Goal: Navigation & Orientation: Find specific page/section

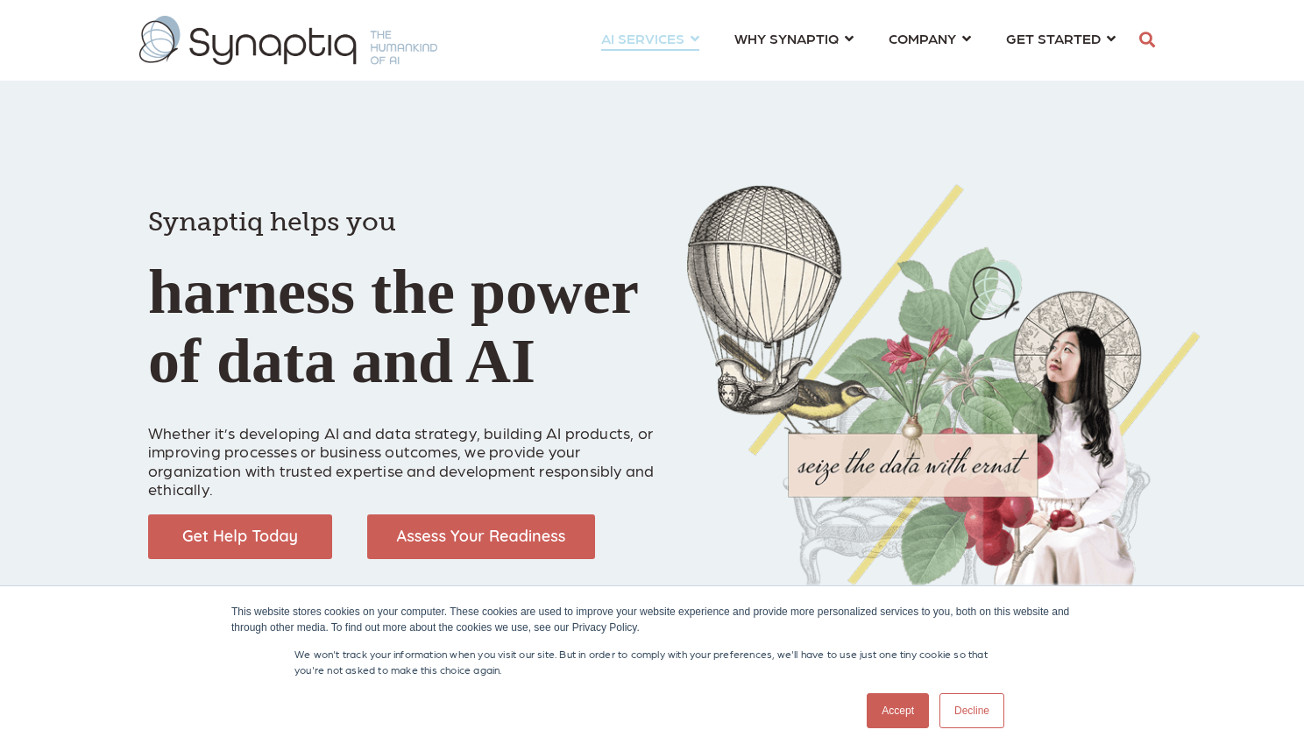
click at [689, 34] on link "AI SERVICES ⇲ By Industry Construction & Real Estate Healthcare Legal Governmen…" at bounding box center [650, 38] width 98 height 32
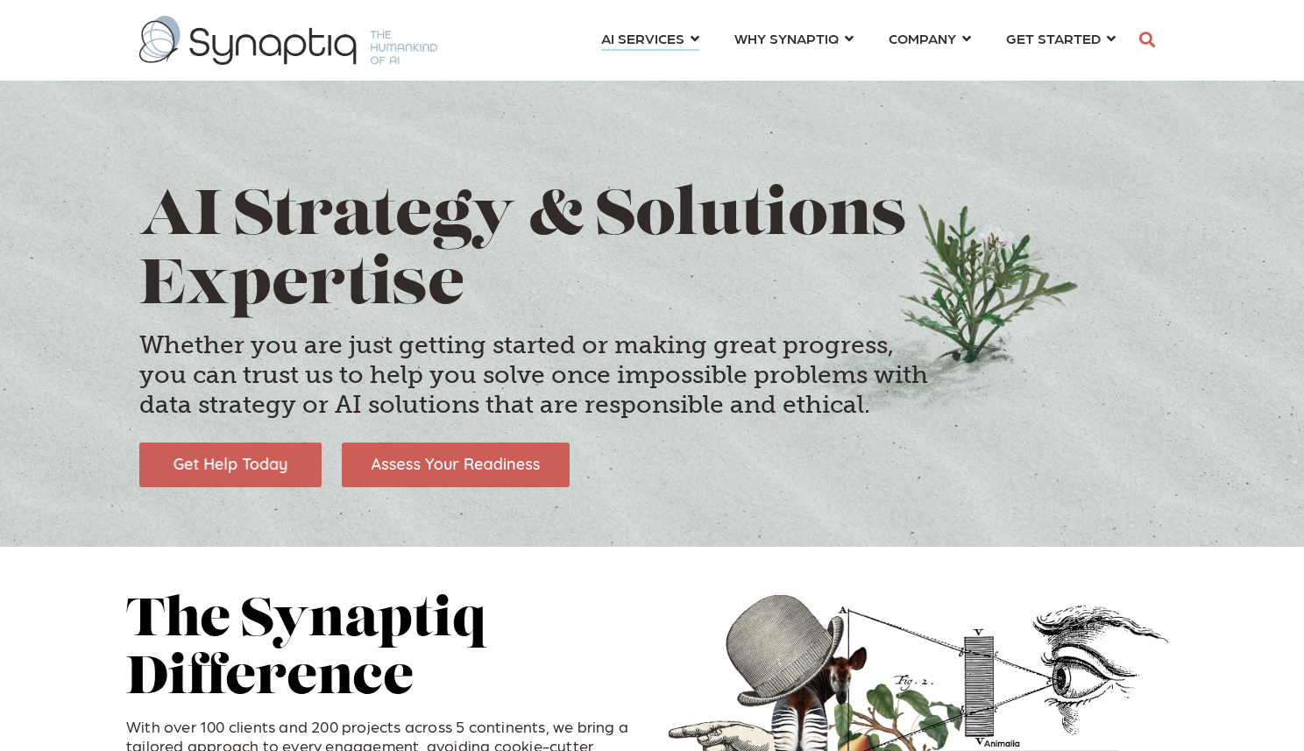
scroll to position [0, 8]
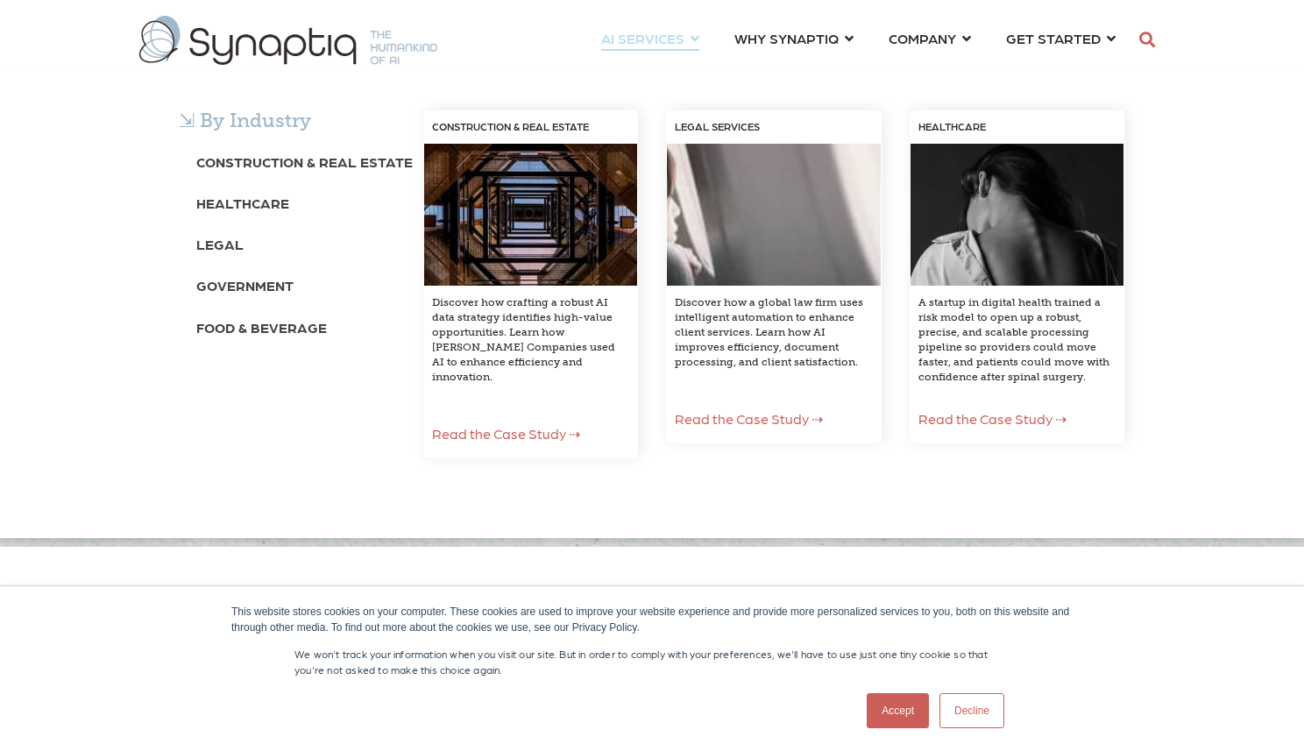
click at [247, 66] on div "⇲ By Industry Construction & Real Estate Healthcare Legal Government Food & Bev…" at bounding box center [652, 302] width 1304 height 472
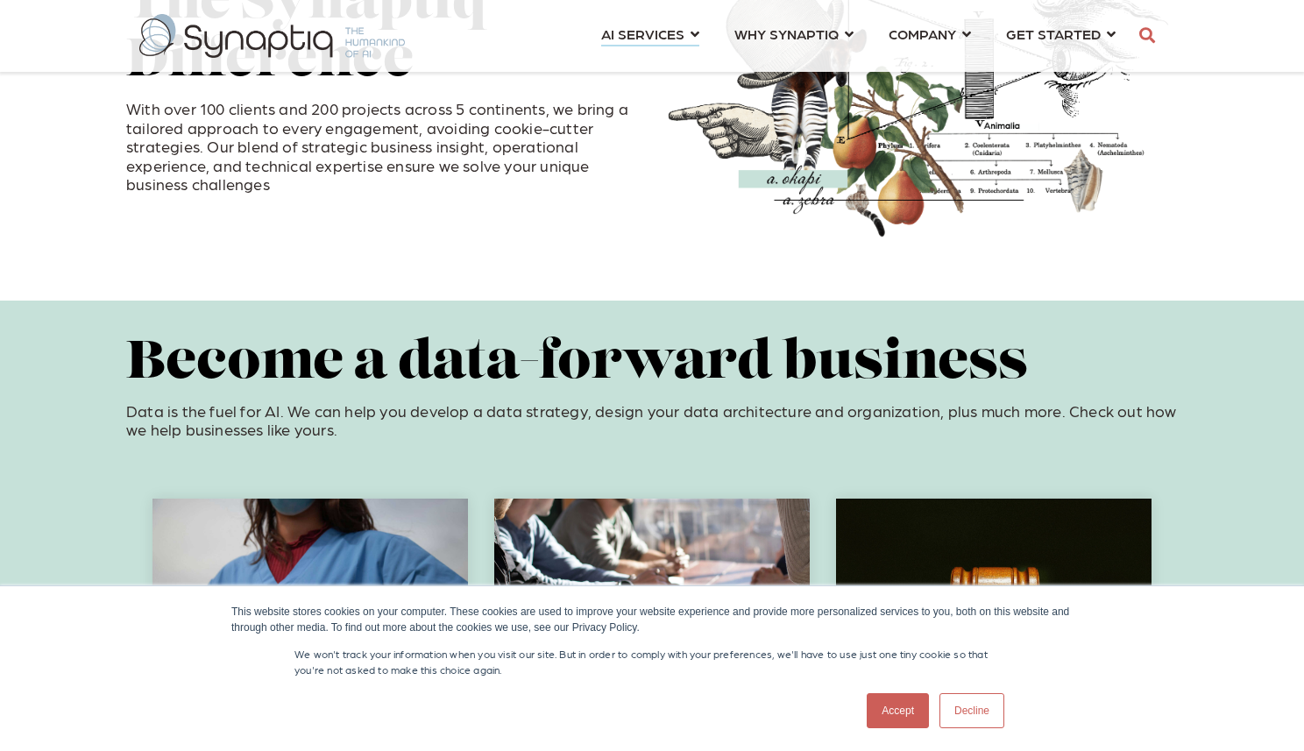
scroll to position [741, 0]
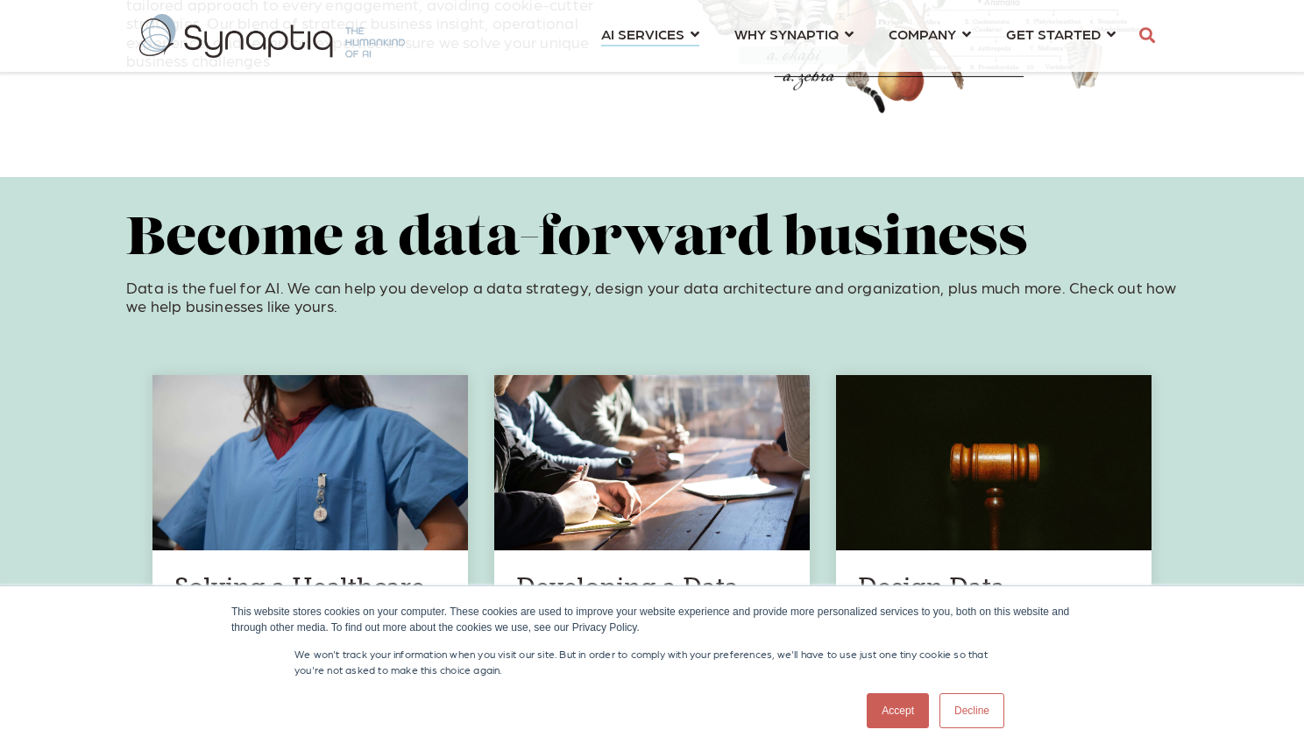
click at [967, 699] on link "Decline" at bounding box center [971, 710] width 65 height 35
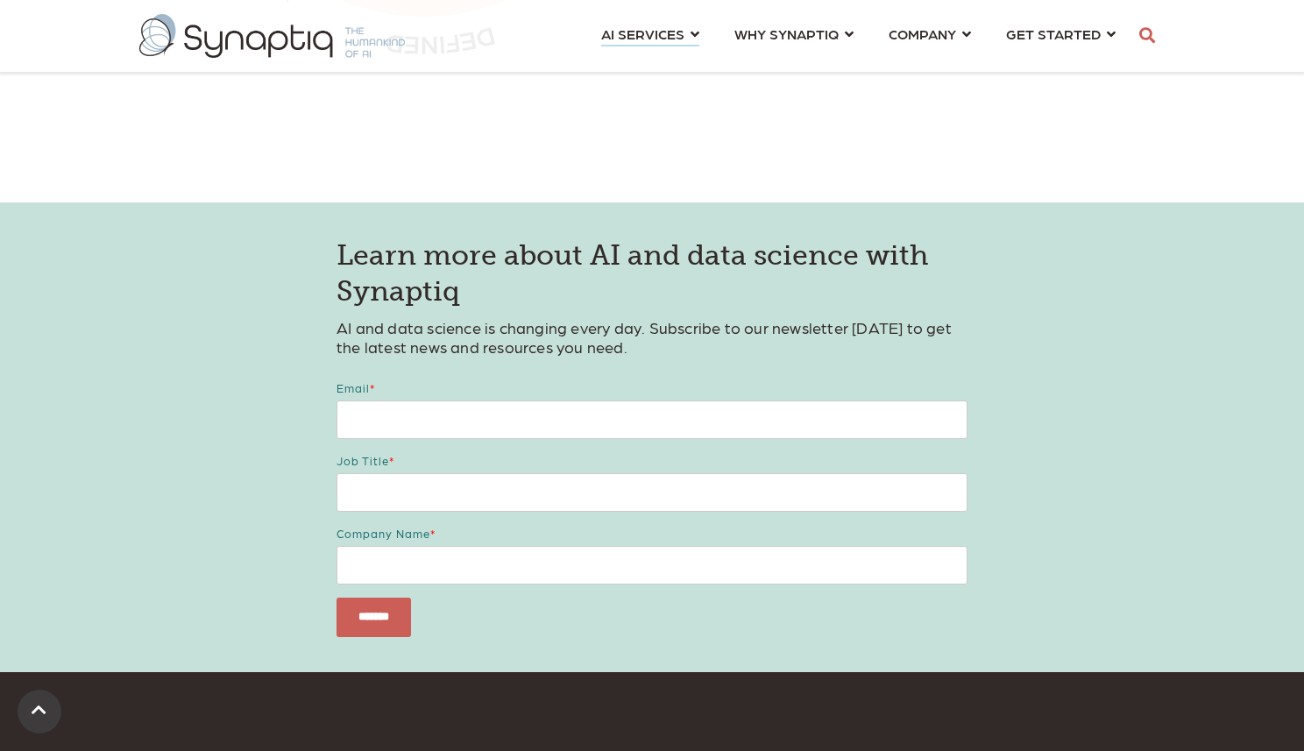
scroll to position [4870, 0]
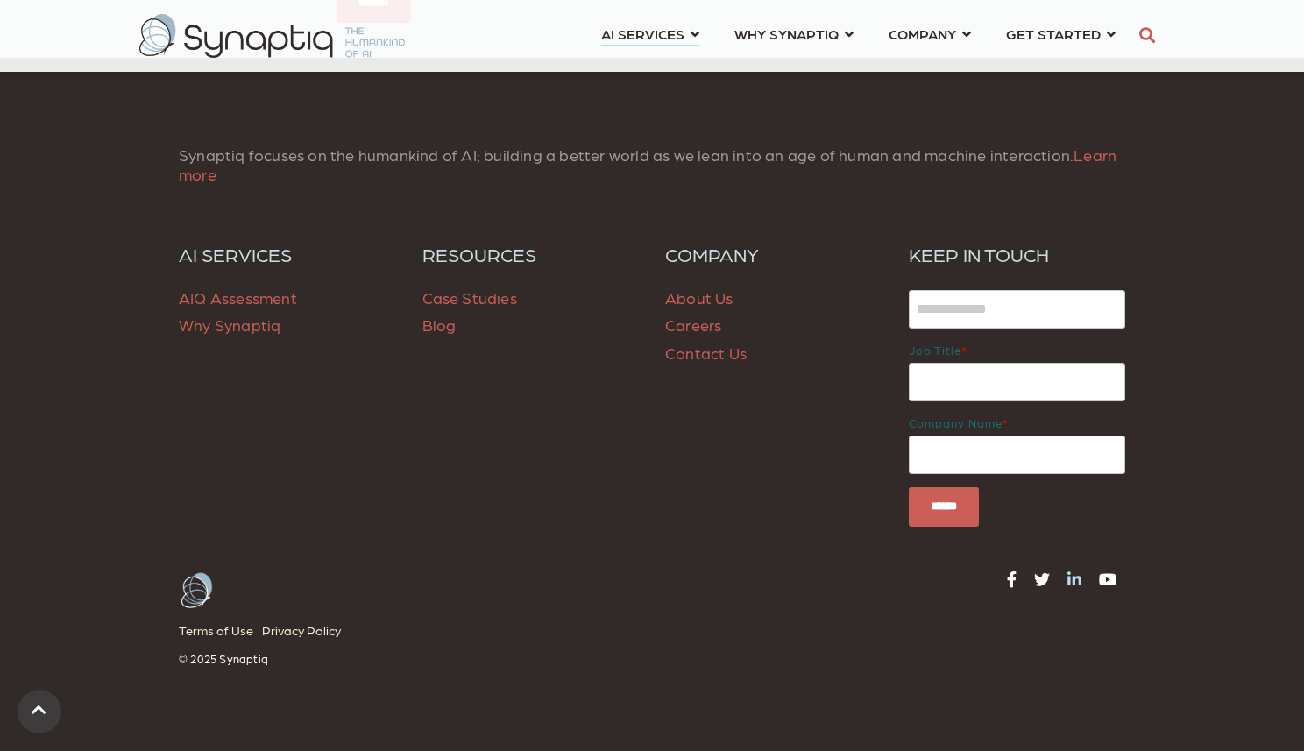
click at [1071, 571] on icon at bounding box center [1074, 579] width 14 height 16
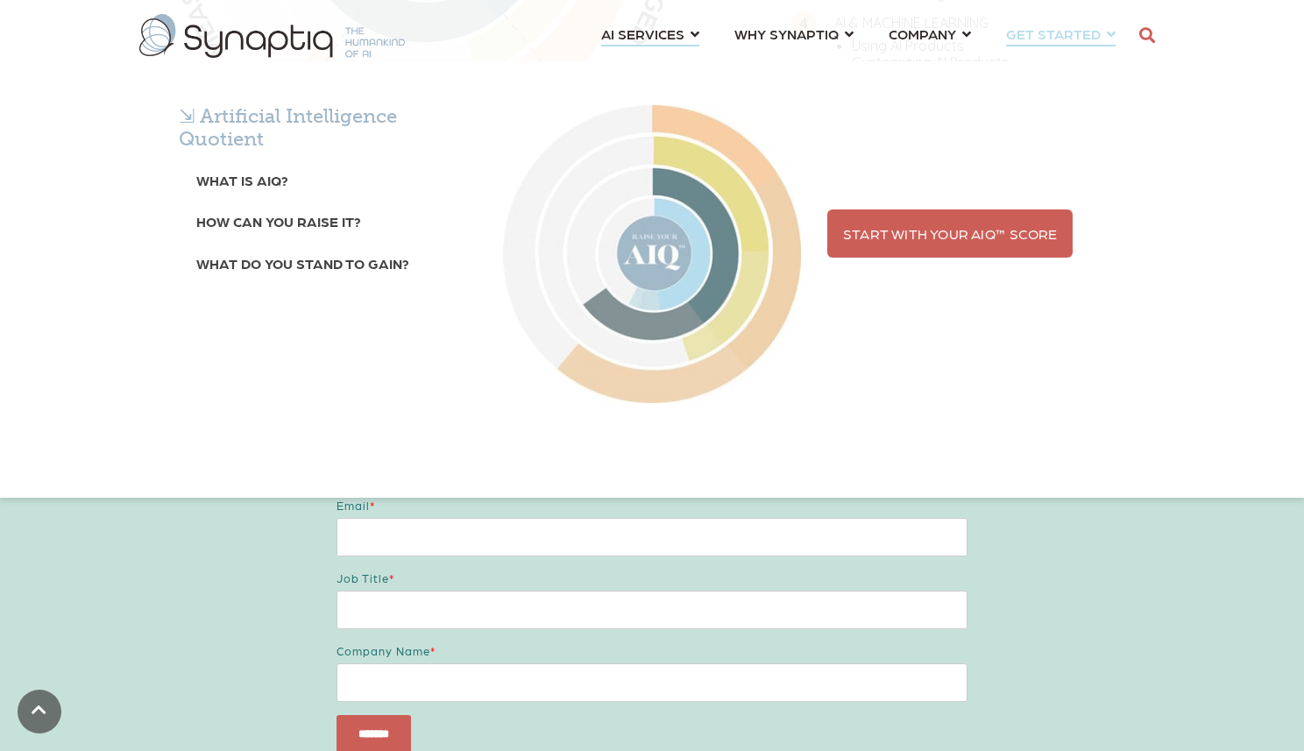
scroll to position [4048, 0]
